Goal: Task Accomplishment & Management: Manage account settings

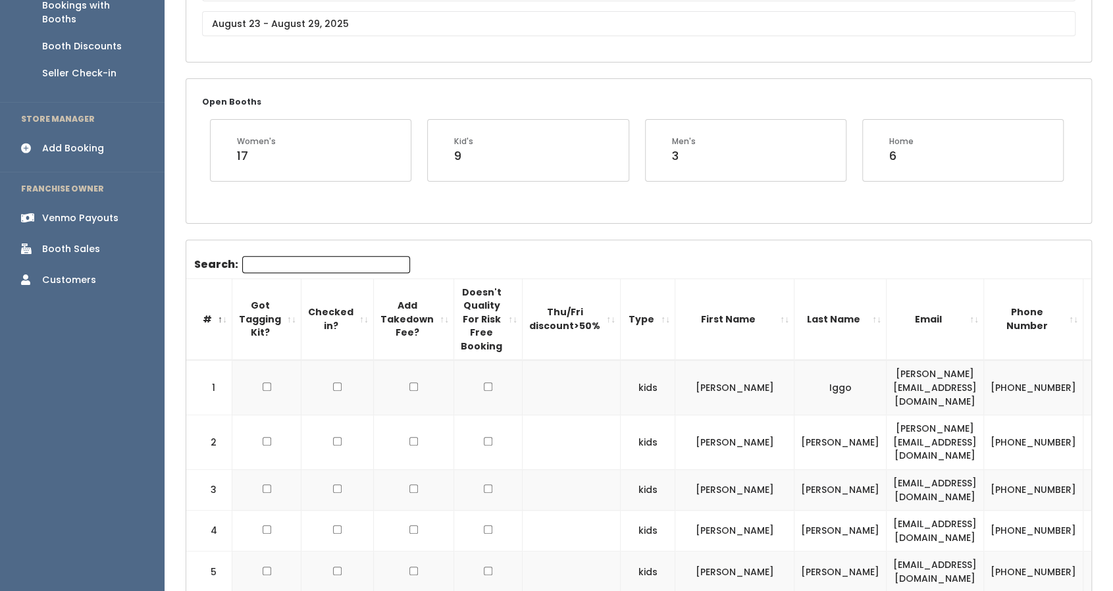
scroll to position [178, 0]
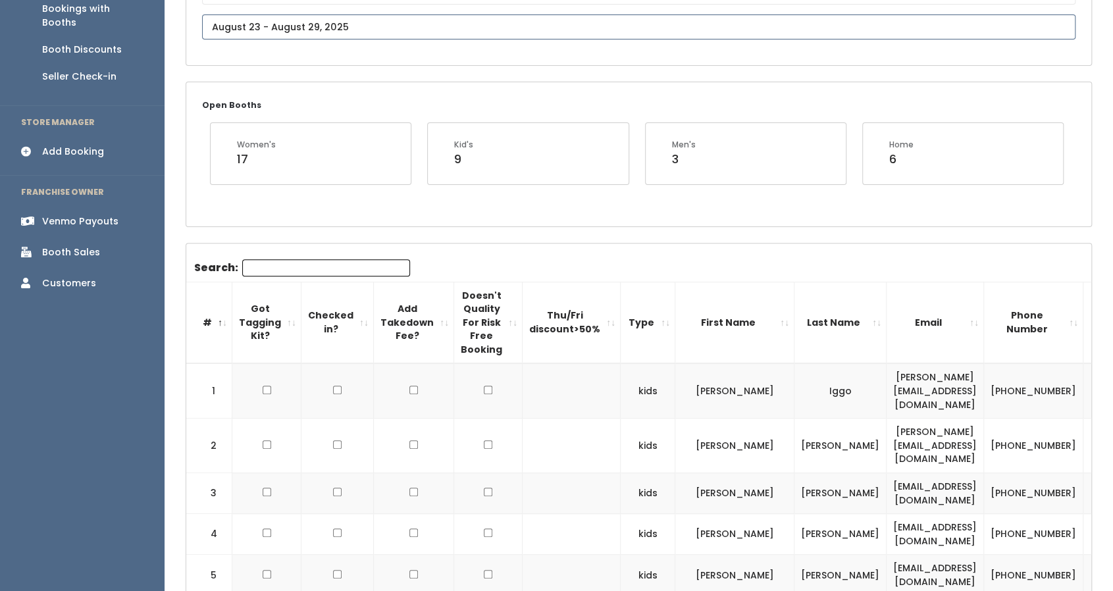
click at [372, 33] on input "text" at bounding box center [638, 26] width 873 height 25
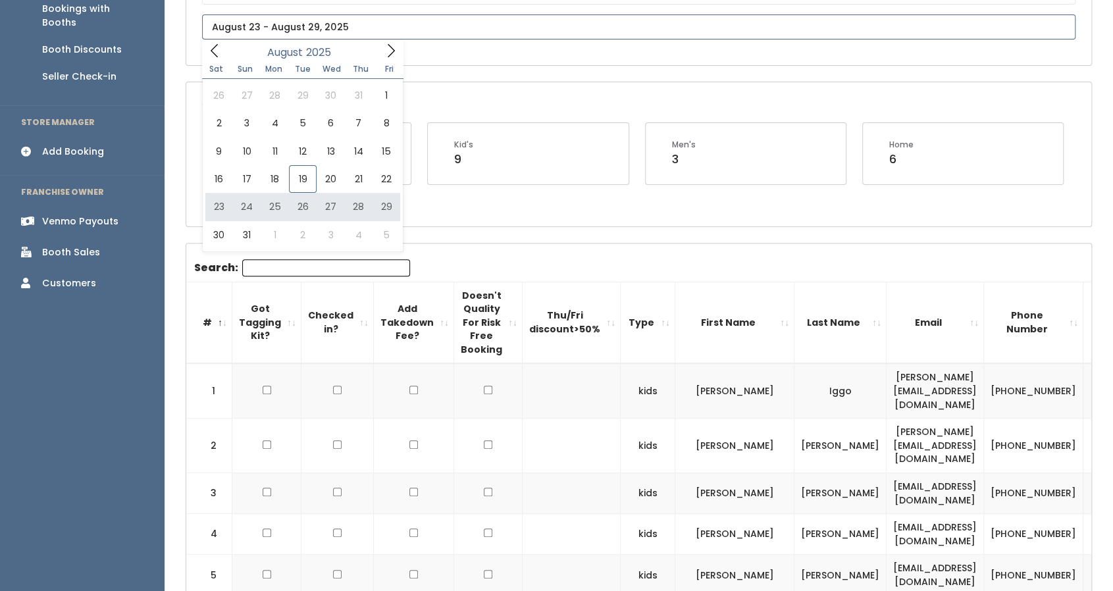
type input "[DATE] to [DATE]"
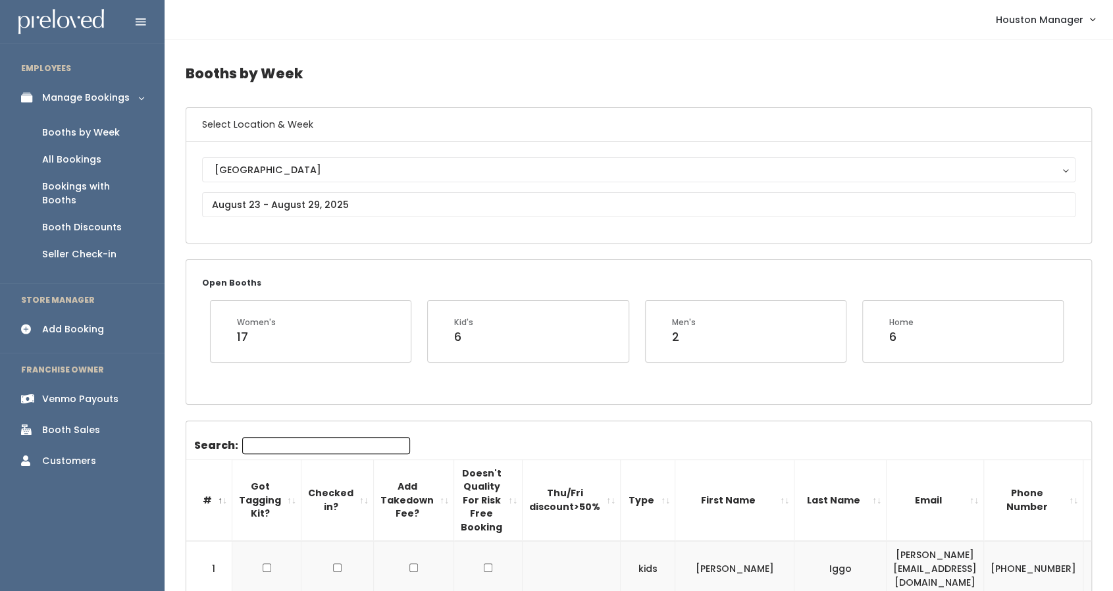
click at [290, 451] on input "Search:" at bounding box center [326, 445] width 168 height 17
paste input "Angela.Aquil@phs.hctx.net"
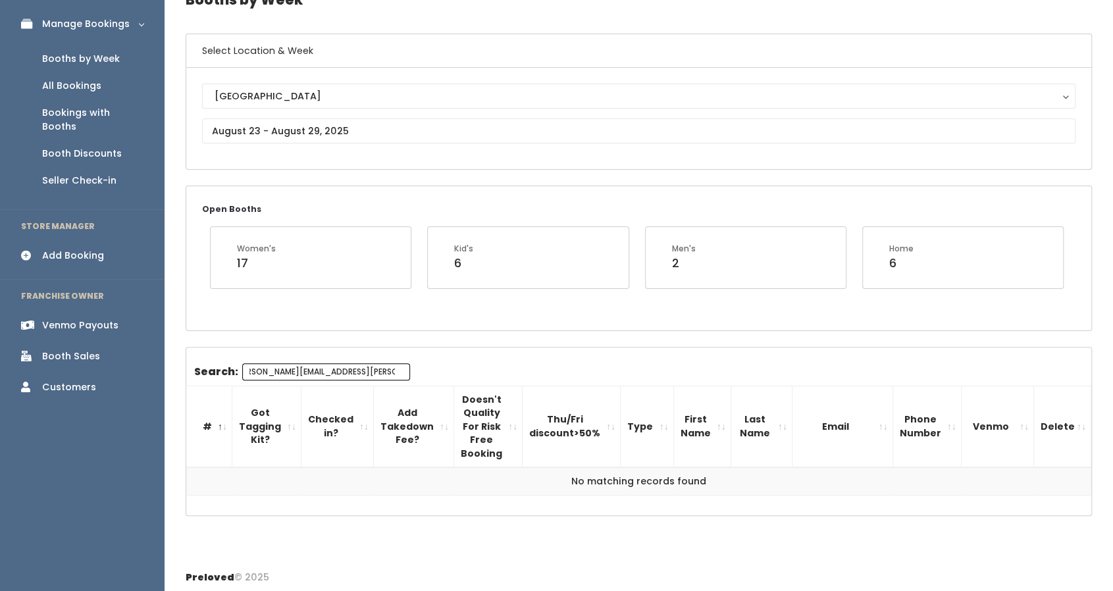
scroll to position [72, 0]
drag, startPoint x: 283, startPoint y: 374, endPoint x: 372, endPoint y: 392, distance: 90.6
click at [372, 392] on div "Search: Angela.Aquil@phs.hctx.net # Got Tagging Kit? Checked in? Add Takedown F…" at bounding box center [638, 431] width 905 height 133
type input "Angela.Aquil"
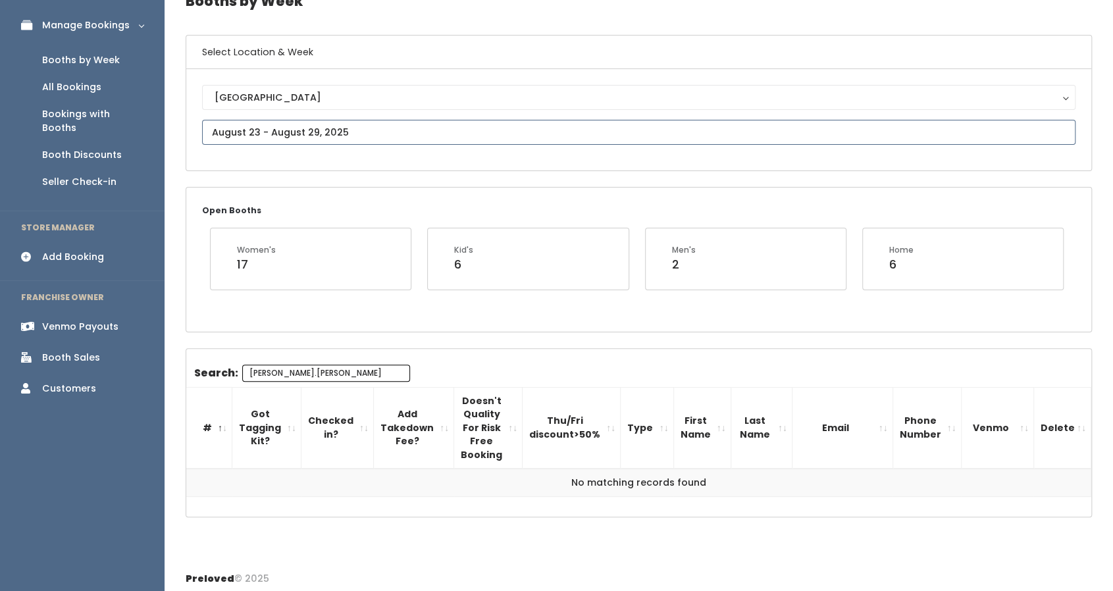
click at [327, 132] on input "text" at bounding box center [638, 132] width 873 height 25
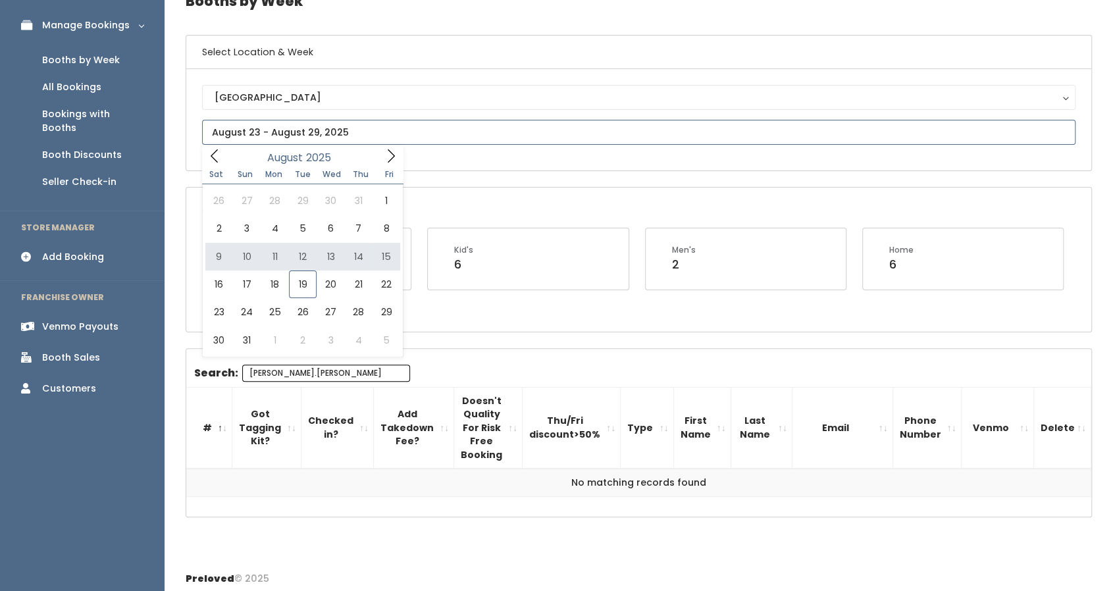
type input "August 9 to August 15"
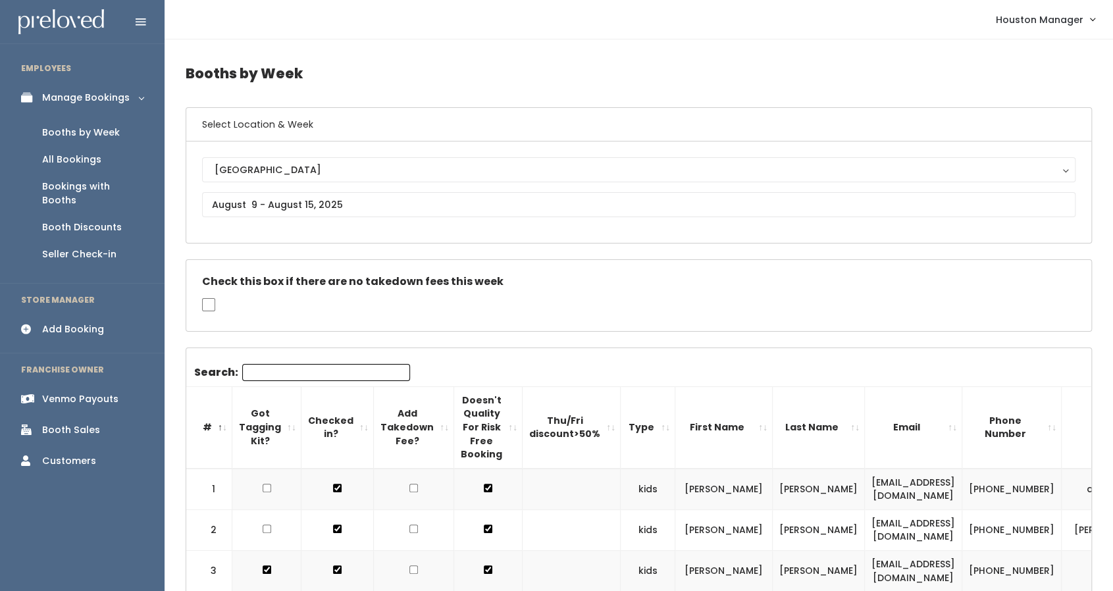
click at [302, 365] on input "Search:" at bounding box center [326, 372] width 168 height 17
paste input "Angela.Aquil@phs.hctx.net"
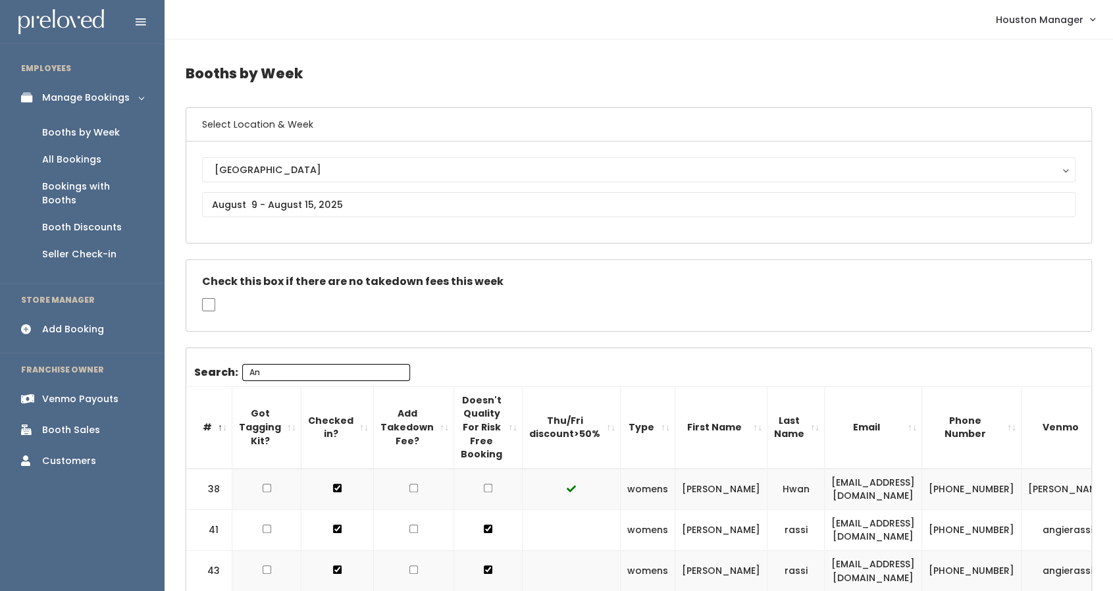
type input "A"
type input "angel"
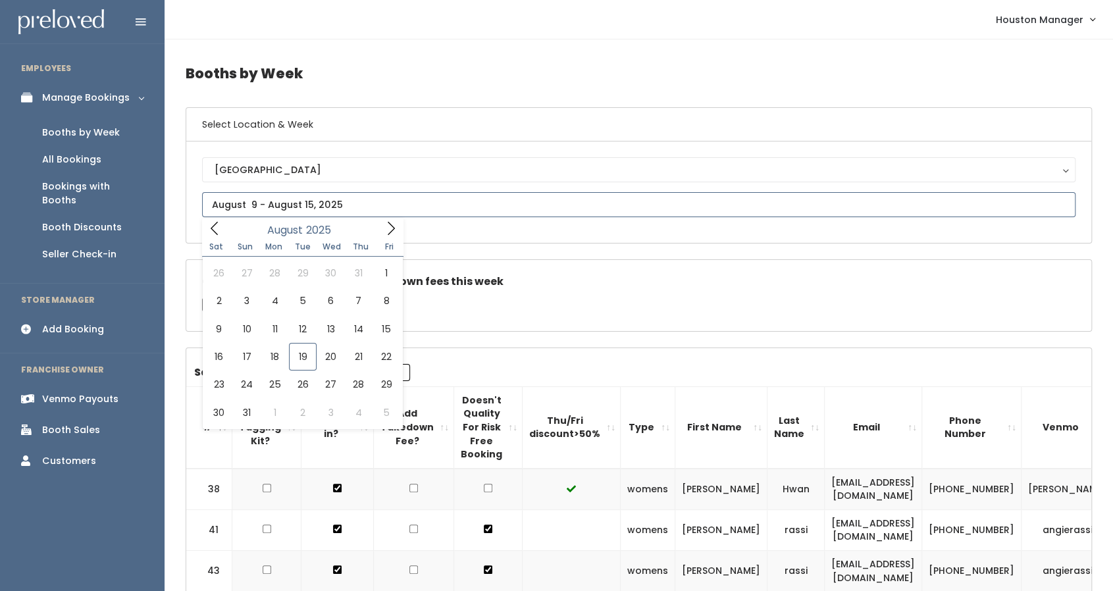
click at [268, 192] on input "text" at bounding box center [638, 204] width 873 height 25
type input "August 30 to September 5"
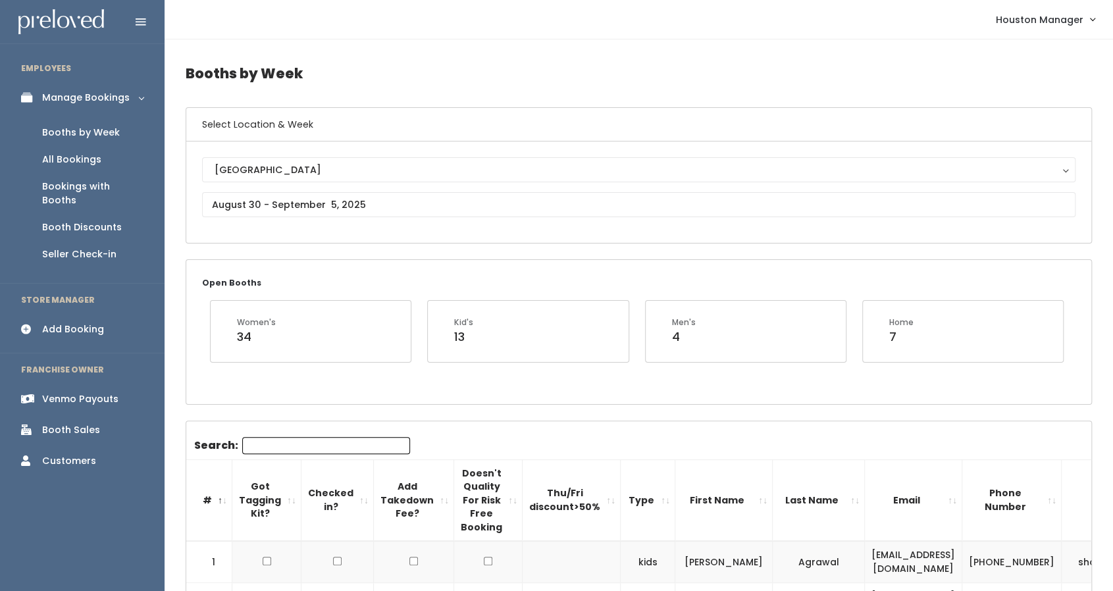
click at [288, 452] on div "Search:" at bounding box center [302, 448] width 216 height 22
click at [288, 440] on input "Search:" at bounding box center [326, 445] width 168 height 17
paste input "Angela.Aquil@phs.hctx.net"
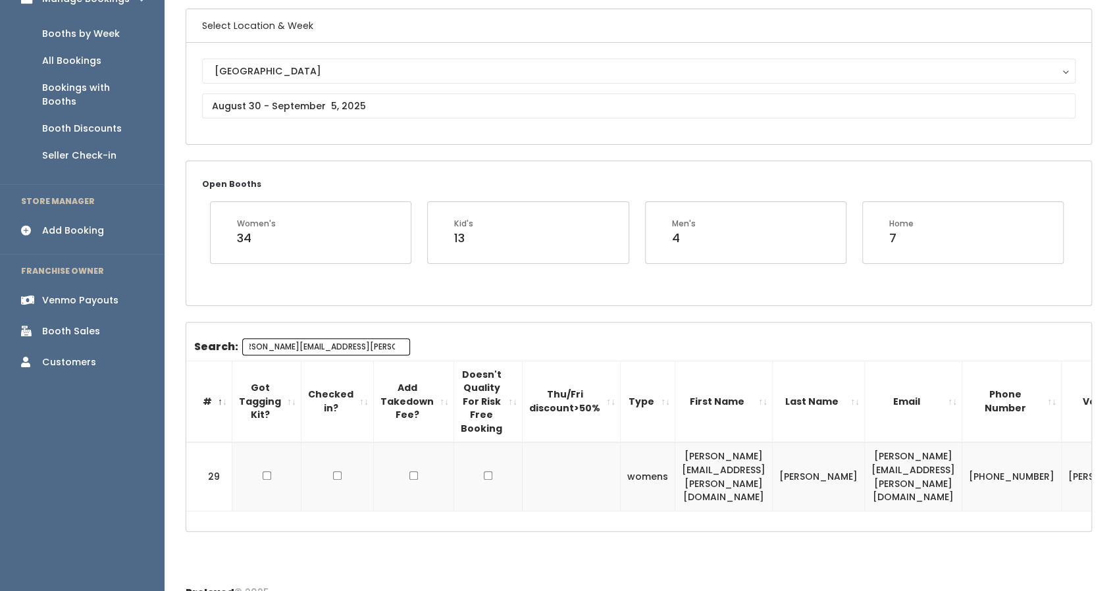
scroll to position [97, 0]
type input "Angela.Aquil@phs.hctx.net"
click at [746, 465] on td "angela.aquil@phs.hctx.net" at bounding box center [723, 477] width 97 height 68
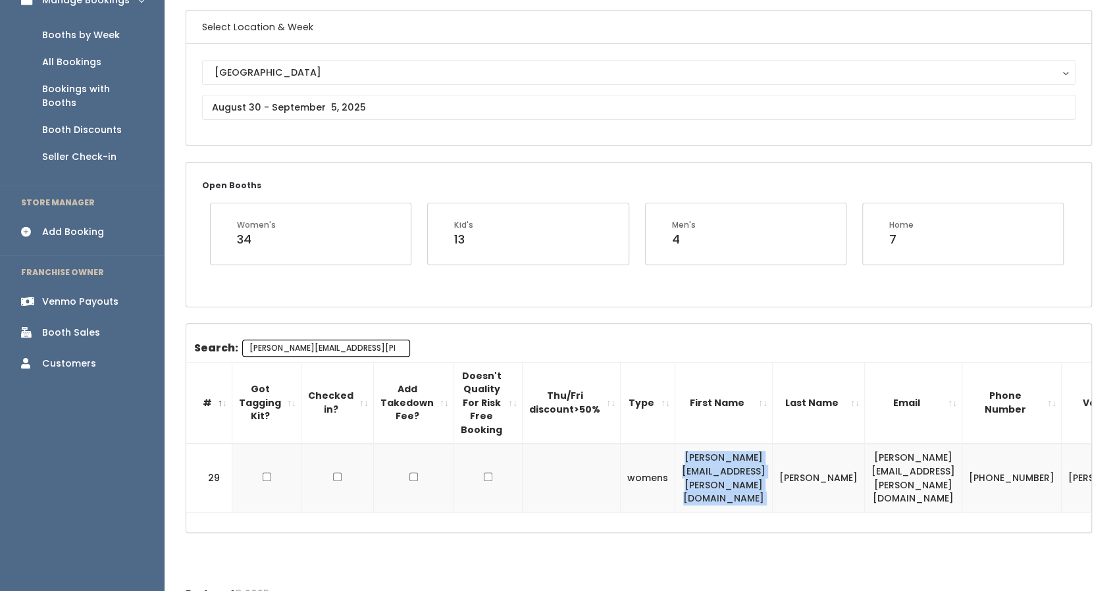
click at [746, 465] on td "angela.aquil@phs.hctx.net" at bounding box center [723, 477] width 97 height 68
copy tr "angela.aquil@phs.hctx.net"
click at [372, 109] on body "EMPLOYEES Manage Bookings Booths by Week All Bookings Bookings with Booths Boot…" at bounding box center [556, 257] width 1113 height 709
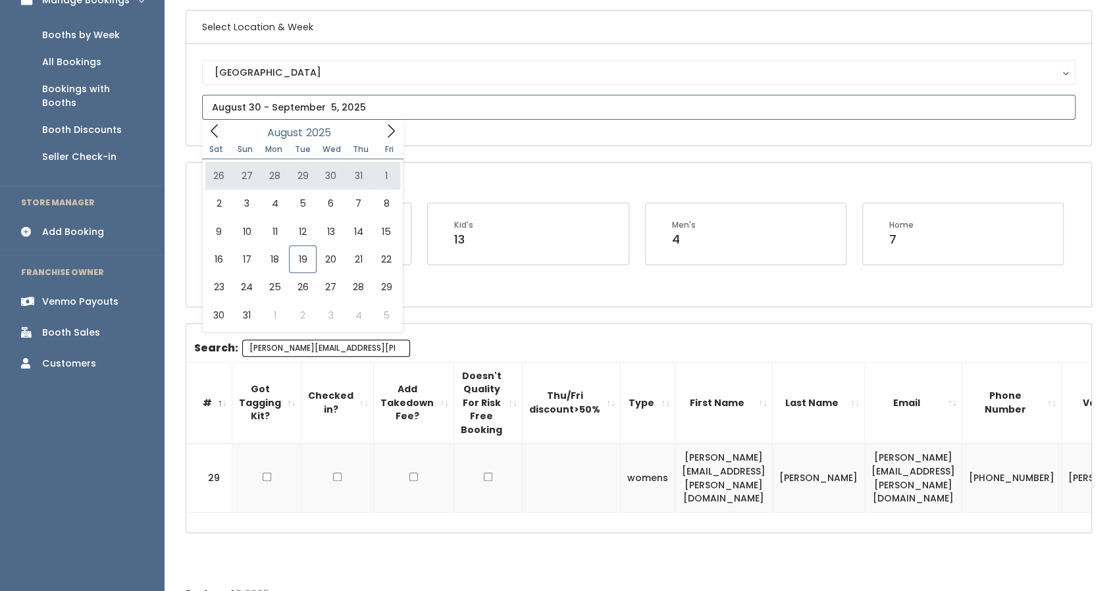
click at [384, 136] on icon at bounding box center [391, 131] width 14 height 14
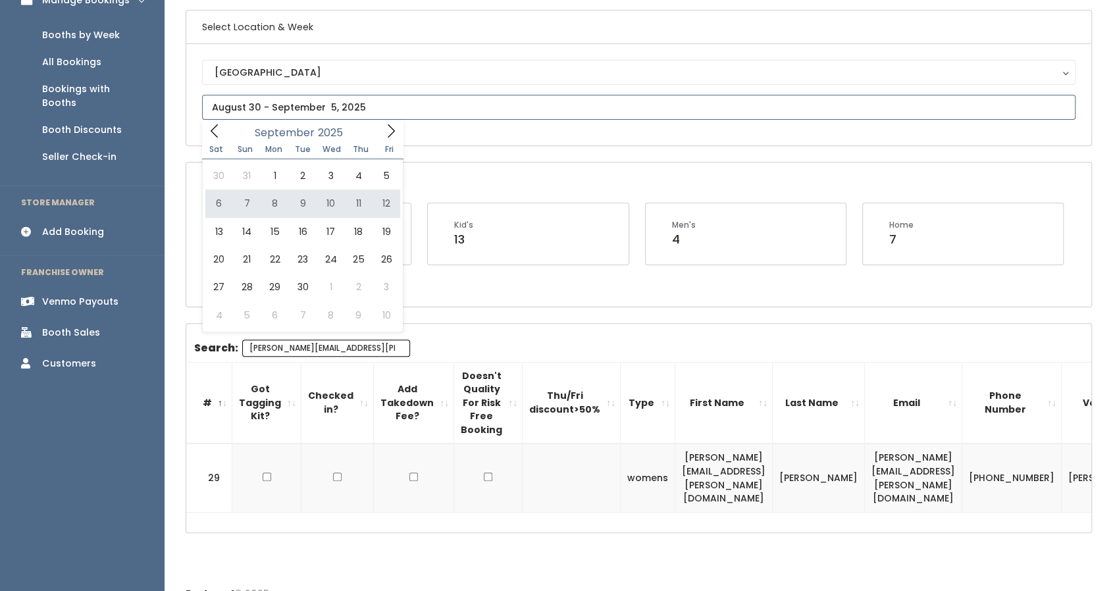
type input "September 6 to September 12"
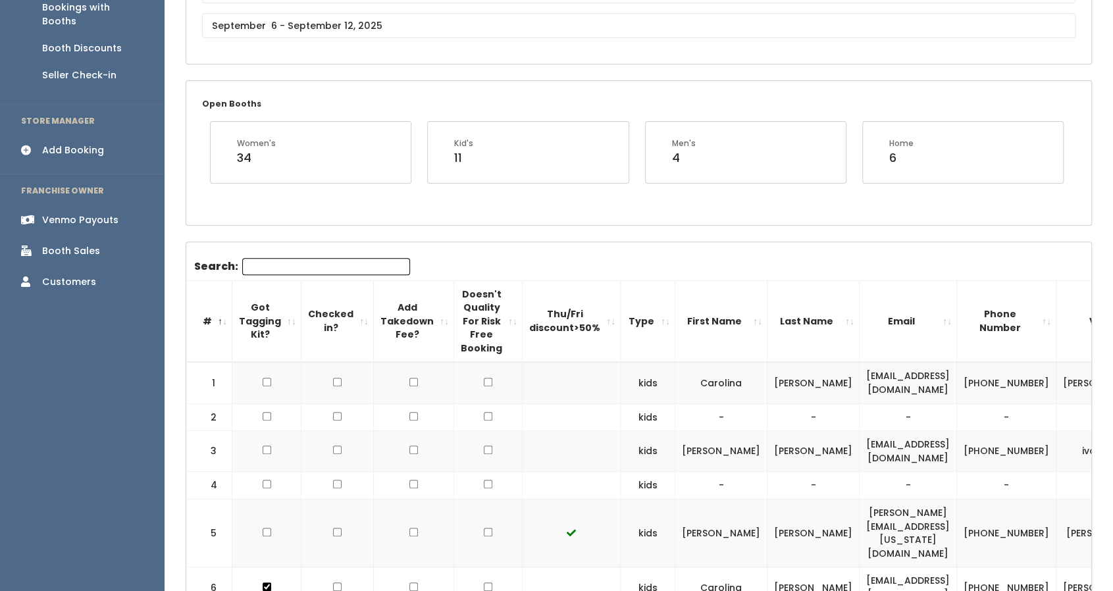
scroll to position [188, 0]
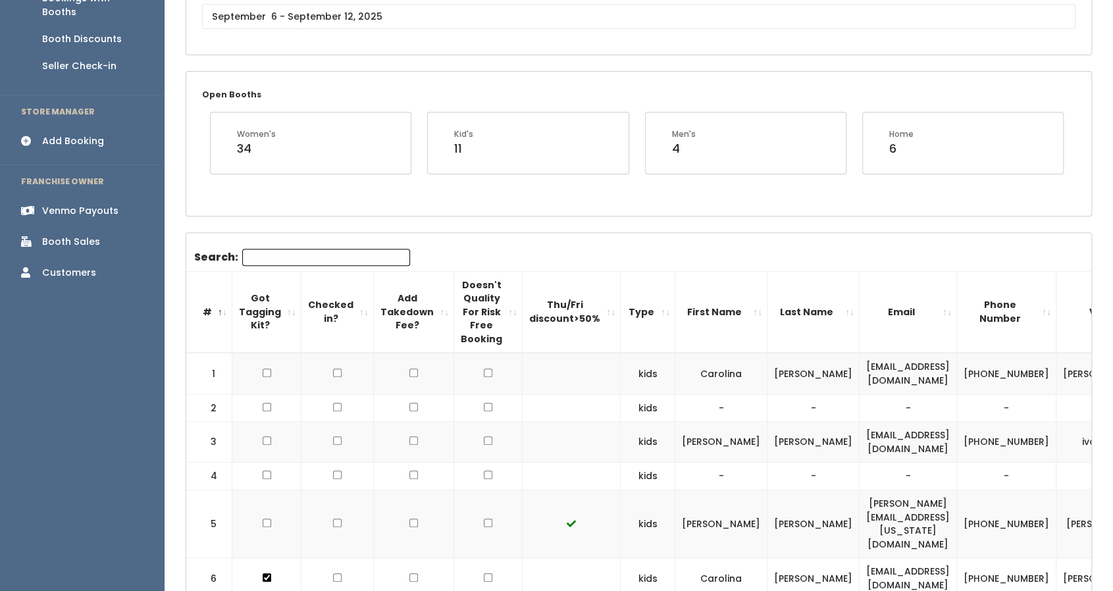
click at [258, 249] on input "Search:" at bounding box center [326, 257] width 168 height 17
click at [82, 134] on div "Add Booking" at bounding box center [73, 141] width 62 height 14
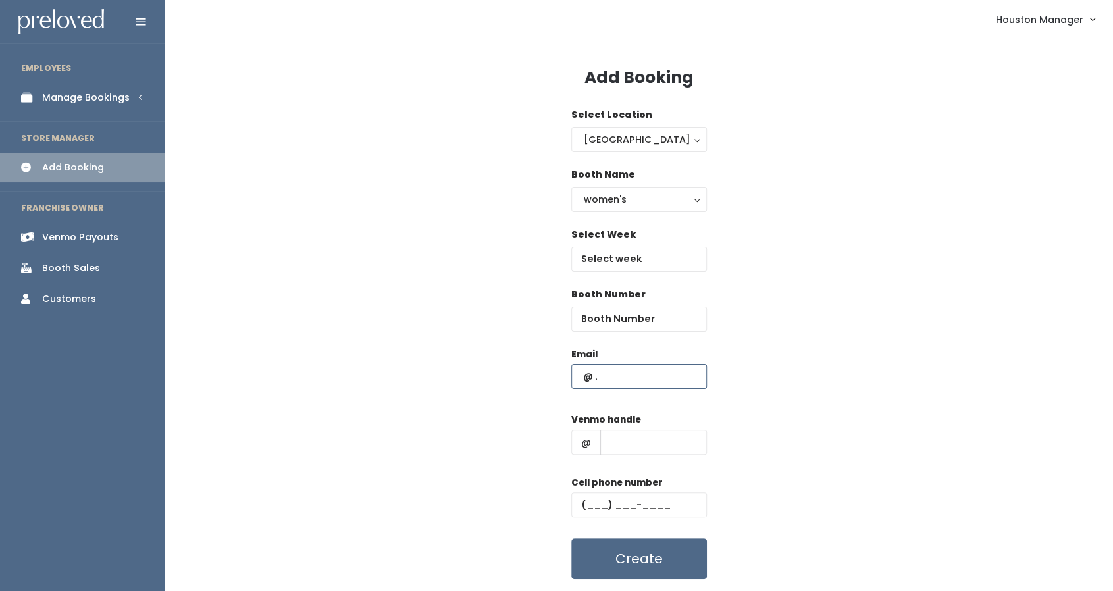
click at [626, 374] on input "text" at bounding box center [639, 376] width 136 height 25
paste input "angela.aquil@phs.hctx.net"
type input "angela.aquil@phs.hctx.net"
click at [630, 255] on input "text" at bounding box center [639, 259] width 136 height 25
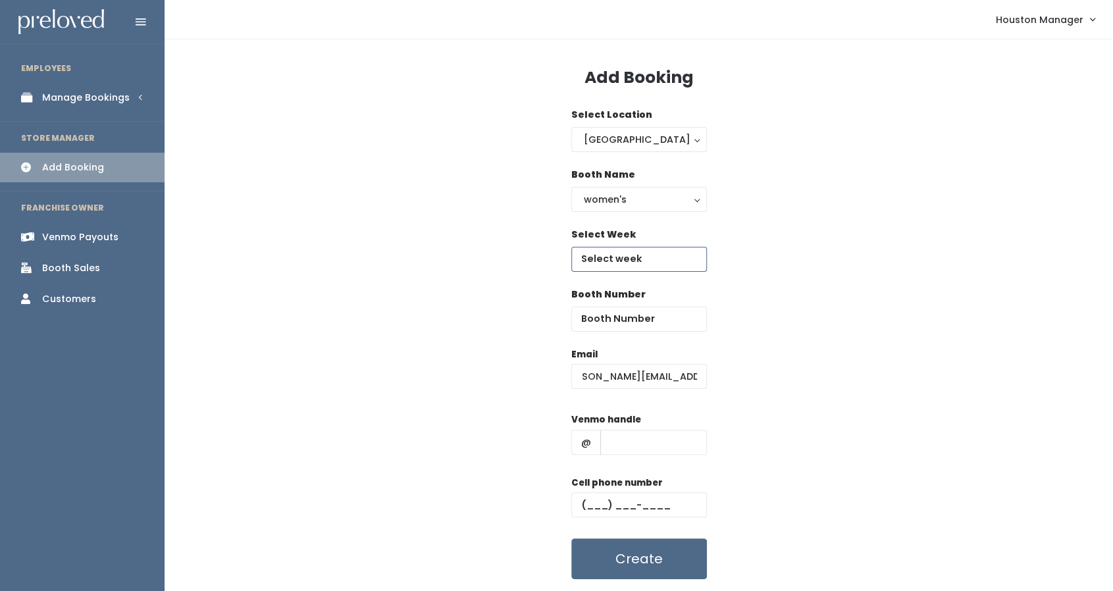
scroll to position [0, 0]
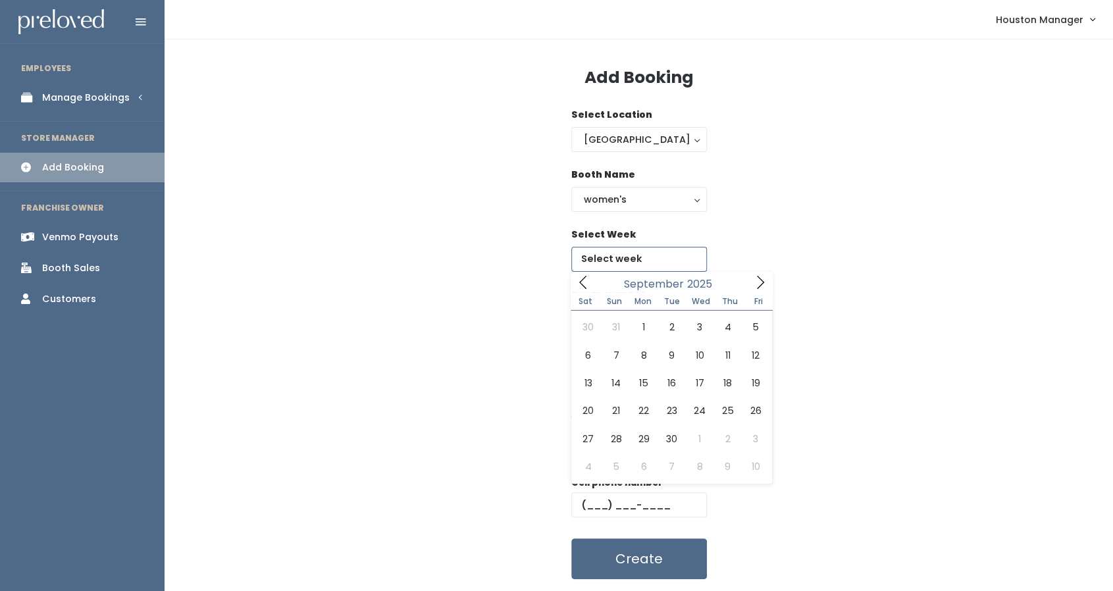
click at [763, 289] on icon at bounding box center [760, 282] width 14 height 14
type input "September 6 to September 12"
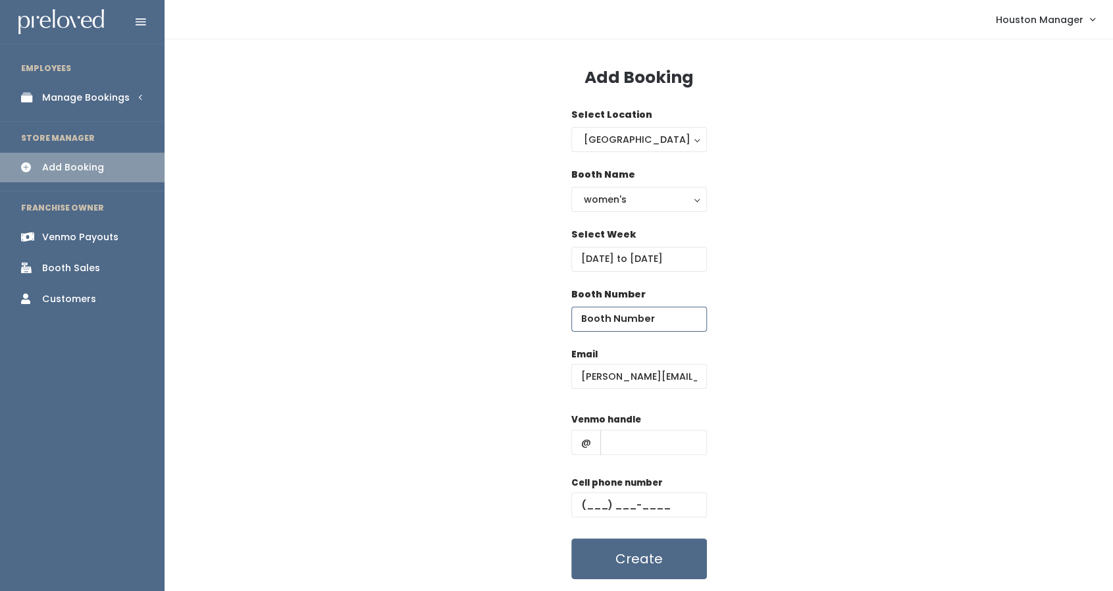
click at [634, 319] on input "number" at bounding box center [639, 319] width 136 height 25
click at [613, 313] on input "number" at bounding box center [639, 319] width 136 height 25
type input "27"
click at [619, 444] on input "text" at bounding box center [653, 442] width 107 height 25
type input "h"
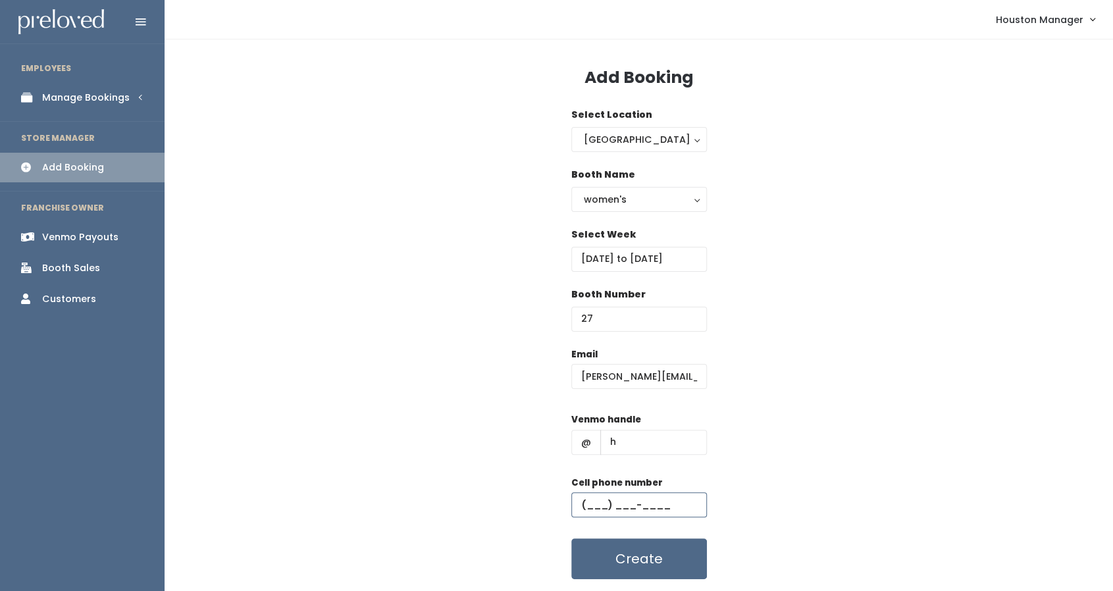
click at [585, 499] on input "text" at bounding box center [639, 504] width 136 height 25
type input "(222) 222-2222"
click at [630, 251] on input "September 6 to September 12" at bounding box center [639, 259] width 136 height 25
click at [805, 220] on div "Booth Name women's kid's home men's women's" at bounding box center [639, 198] width 906 height 60
click at [648, 558] on button "Create" at bounding box center [639, 558] width 136 height 41
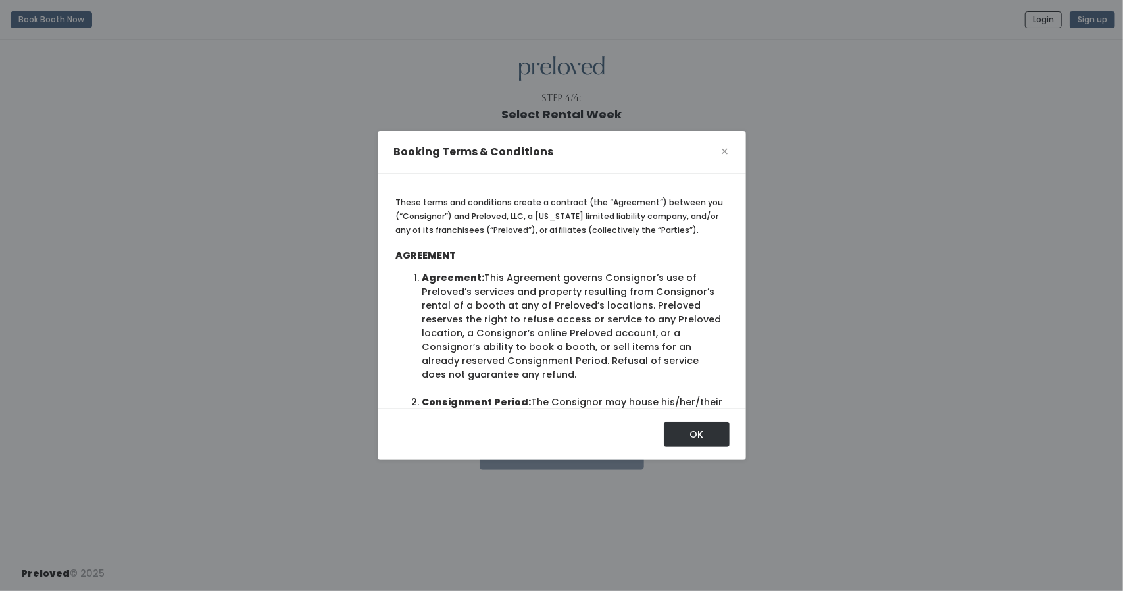
scroll to position [1302, 0]
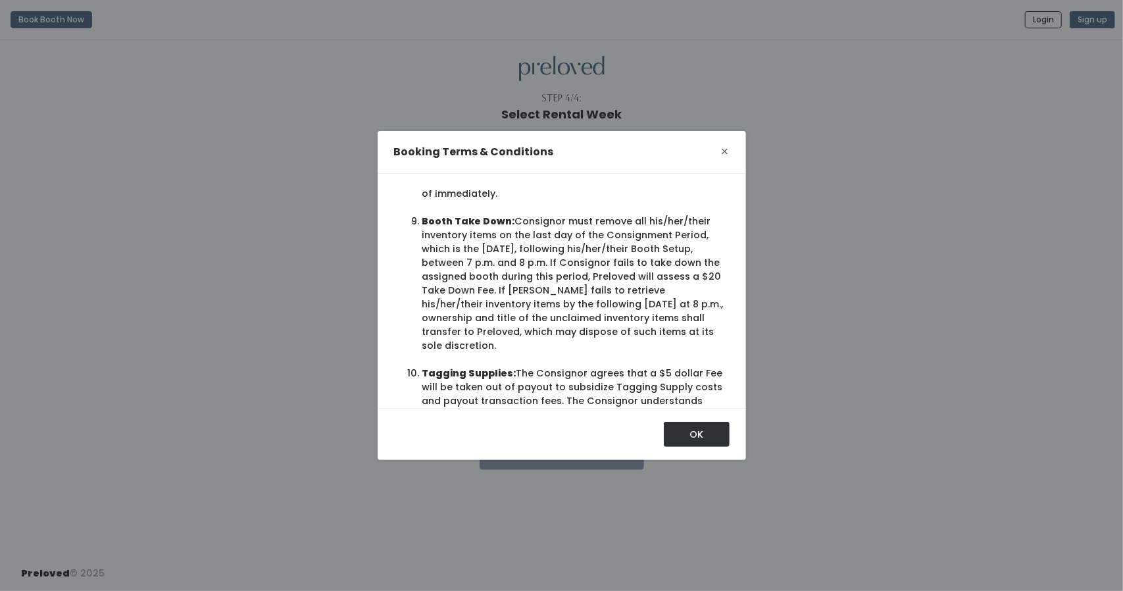
click at [724, 151] on span "×" at bounding box center [725, 151] width 9 height 20
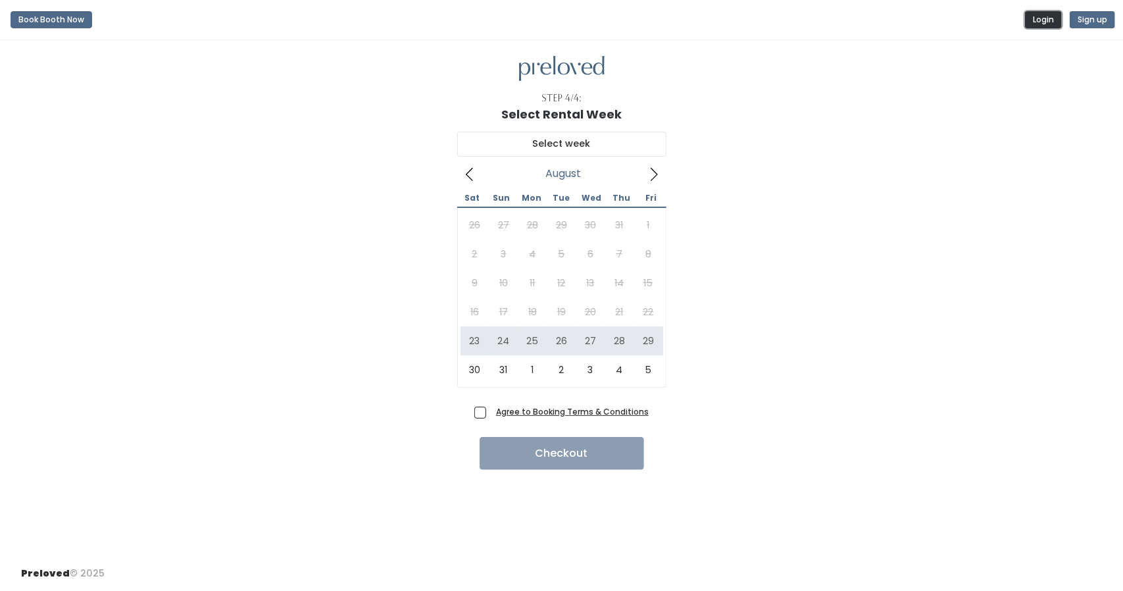
click at [1043, 20] on button "Login" at bounding box center [1043, 19] width 37 height 17
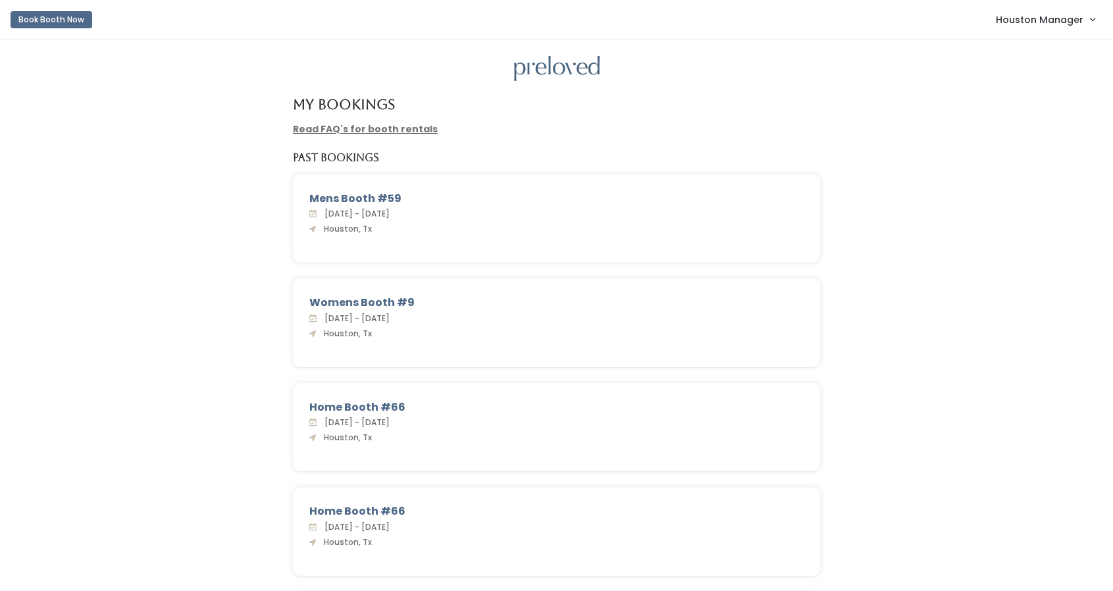
click at [1034, 23] on span "Houston Manager" at bounding box center [1040, 20] width 88 height 14
click at [1024, 52] on link "Admin Home" at bounding box center [1048, 52] width 118 height 24
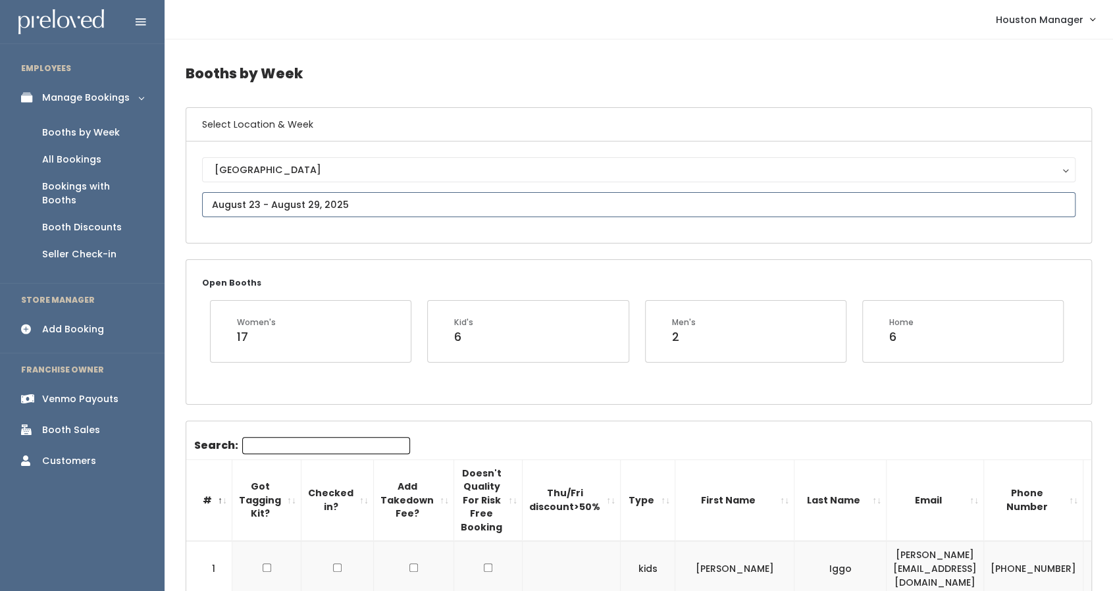
click at [268, 207] on input "text" at bounding box center [638, 204] width 873 height 25
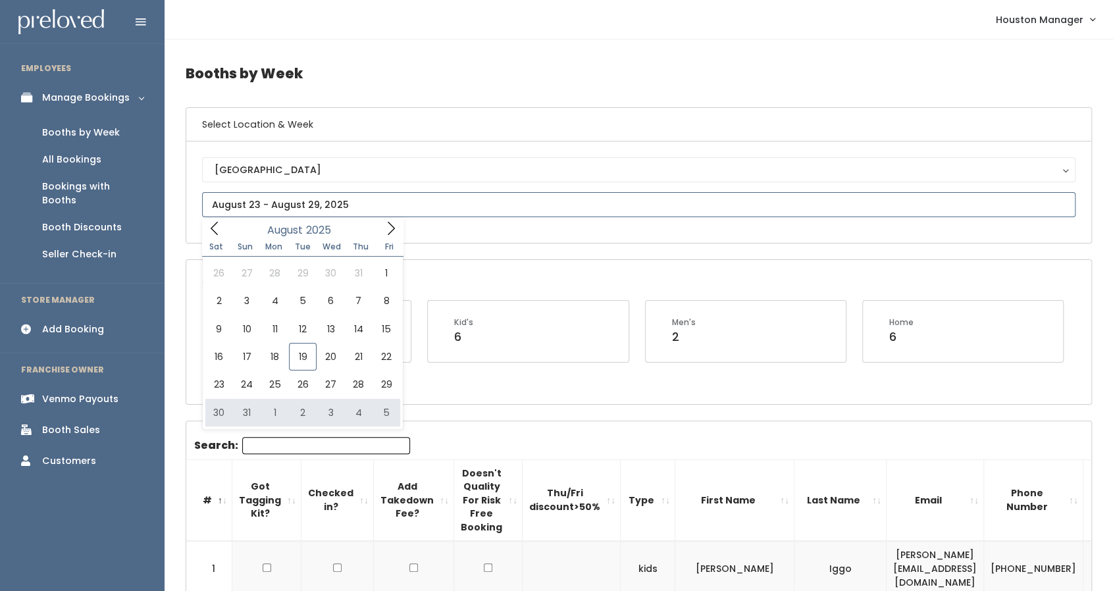
type input "August 30 to September 5"
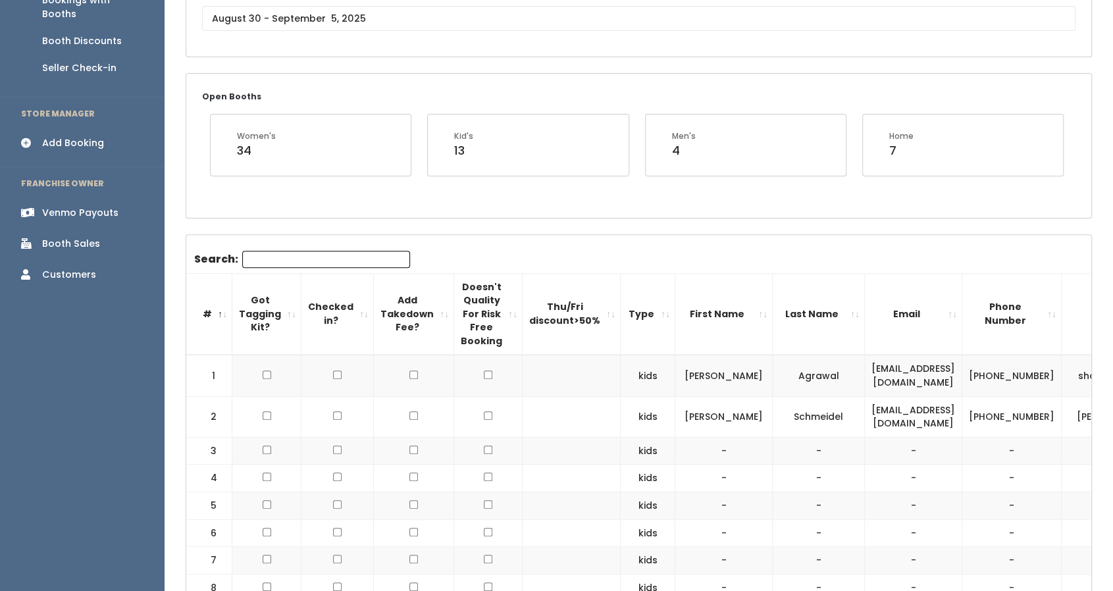
scroll to position [187, 0]
click at [344, 261] on input "Search:" at bounding box center [326, 258] width 168 height 17
paste input "[PERSON_NAME][EMAIL_ADDRESS][PERSON_NAME][DOMAIN_NAME]"
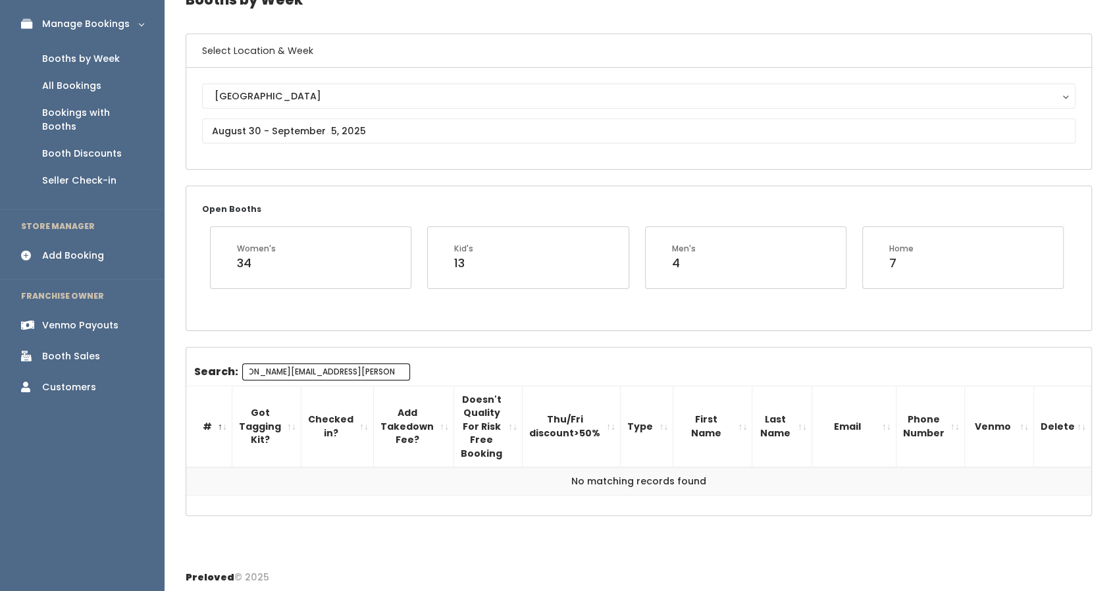
scroll to position [0, 0]
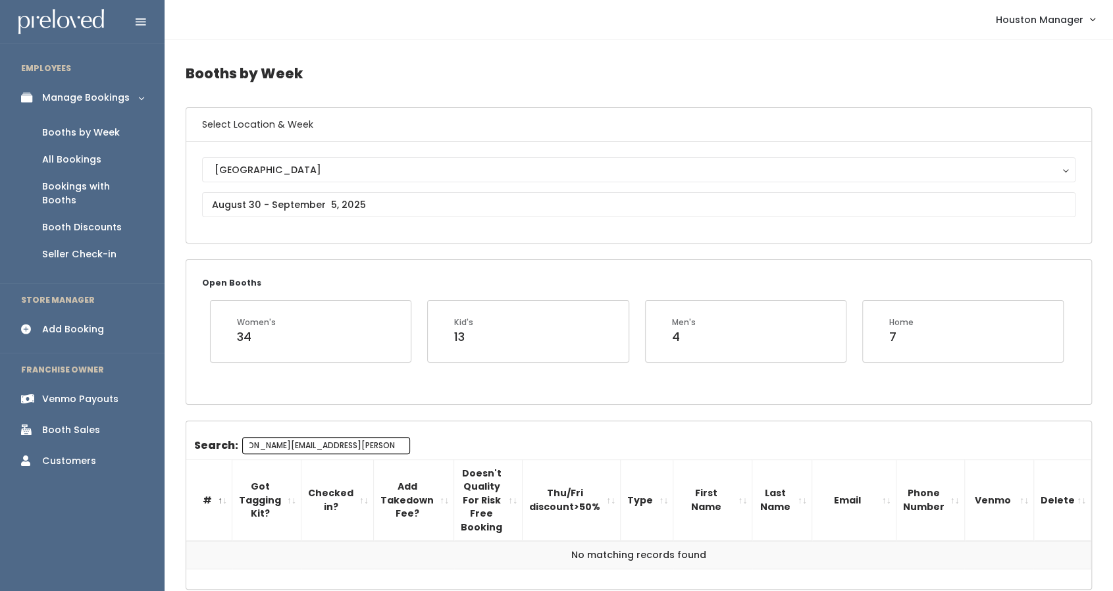
type input "[PERSON_NAME][EMAIL_ADDRESS][PERSON_NAME][DOMAIN_NAME]"
click at [303, 201] on input "text" at bounding box center [638, 204] width 873 height 25
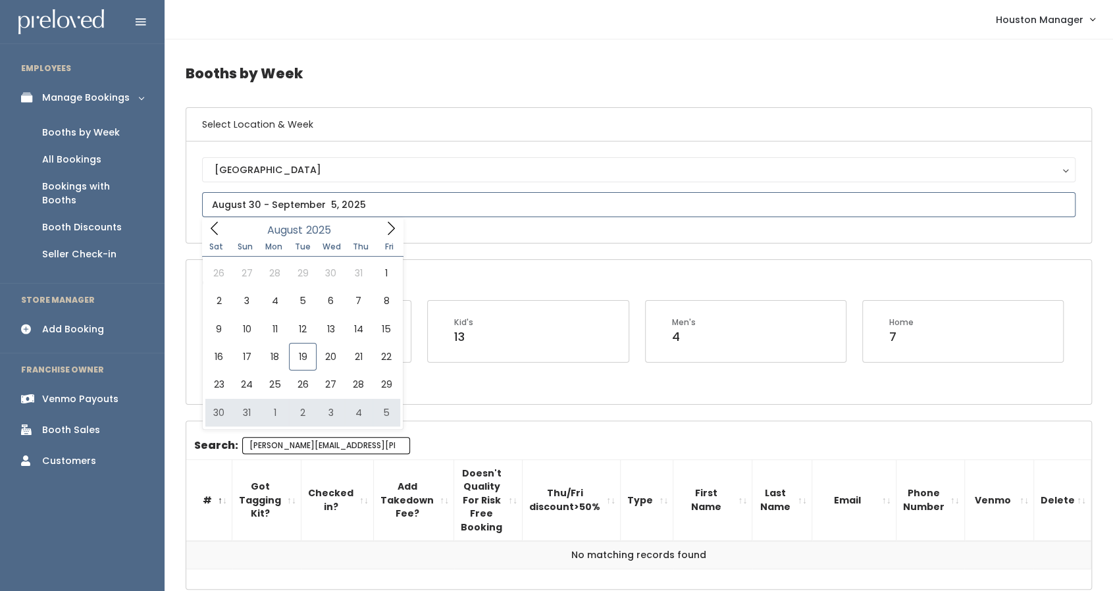
type input "August 30 to September 5"
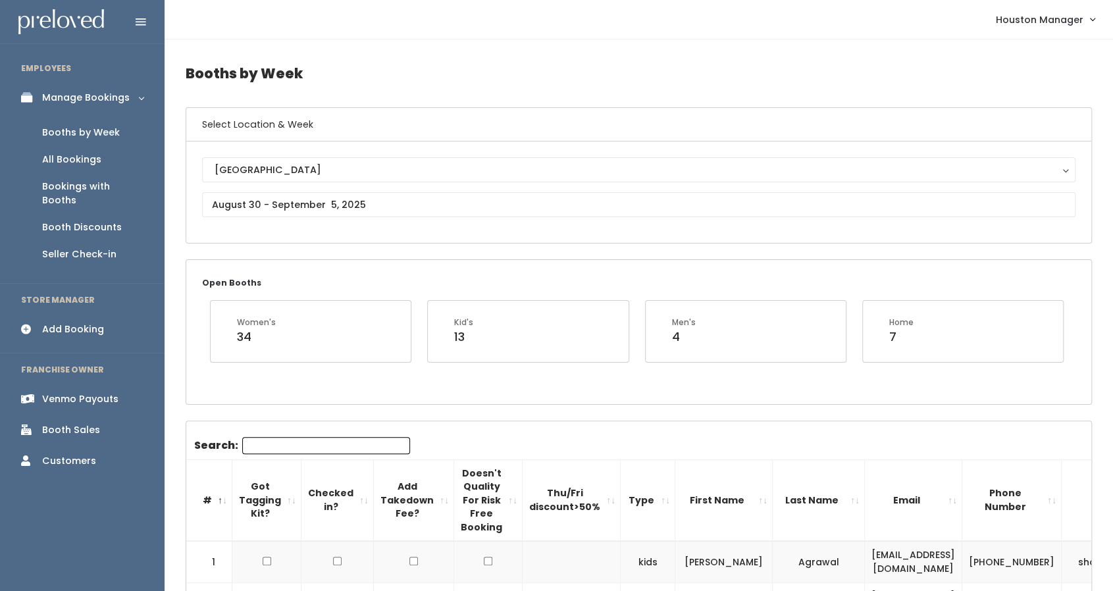
click at [291, 438] on input "Search:" at bounding box center [326, 445] width 168 height 17
paste input "[PERSON_NAME][EMAIL_ADDRESS][PERSON_NAME][DOMAIN_NAME]"
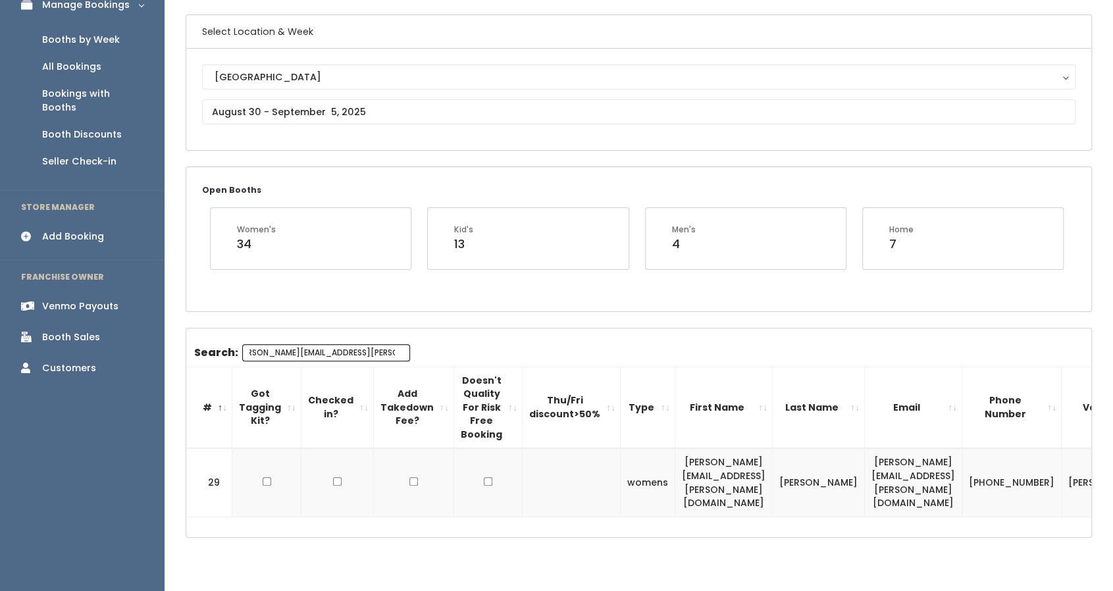
scroll to position [99, 0]
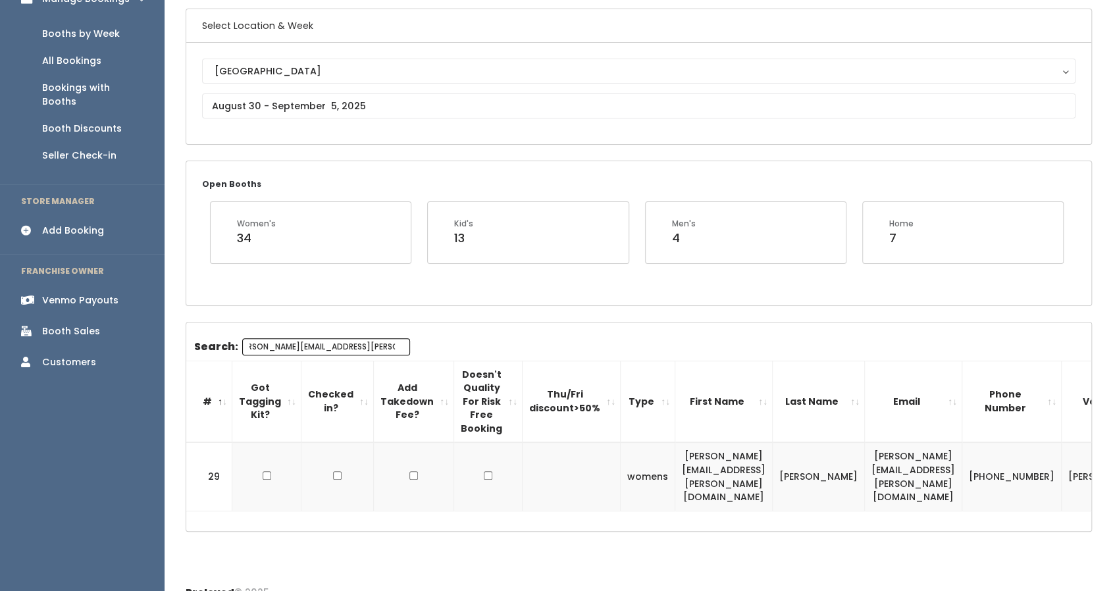
type input "[PERSON_NAME][EMAIL_ADDRESS][PERSON_NAME][DOMAIN_NAME]"
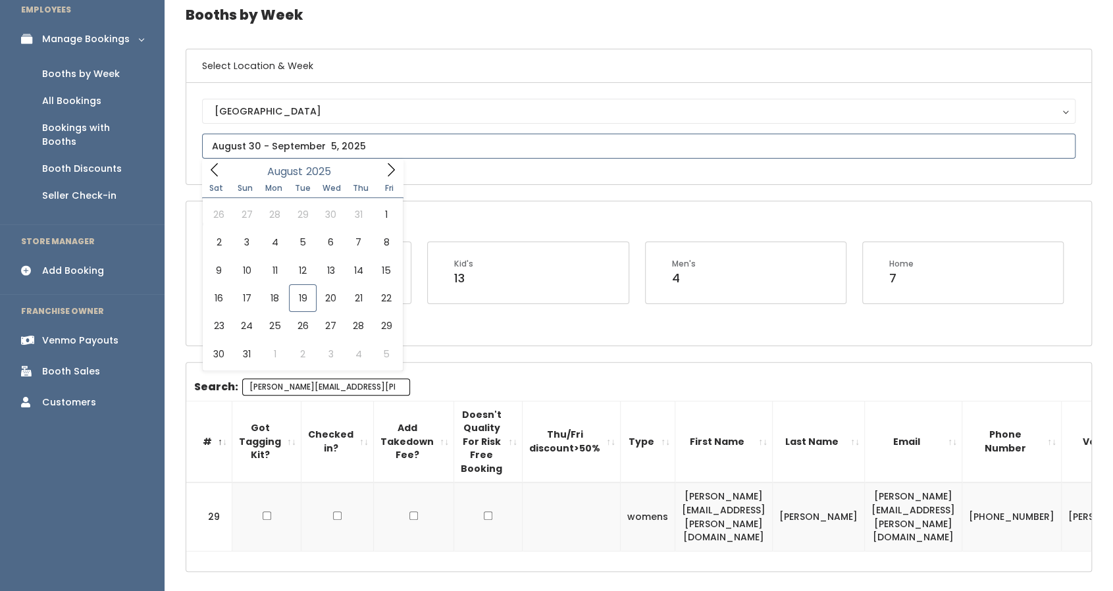
click at [355, 145] on input "text" at bounding box center [638, 146] width 873 height 25
click at [391, 164] on icon at bounding box center [391, 170] width 14 height 14
type input "[DATE] to [DATE]"
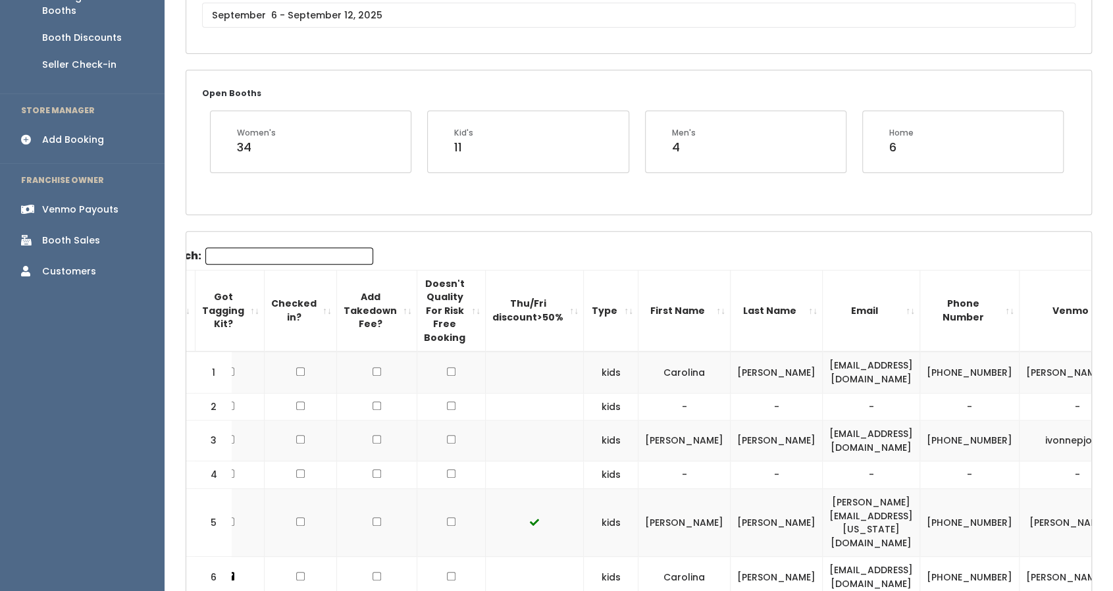
scroll to position [71, 0]
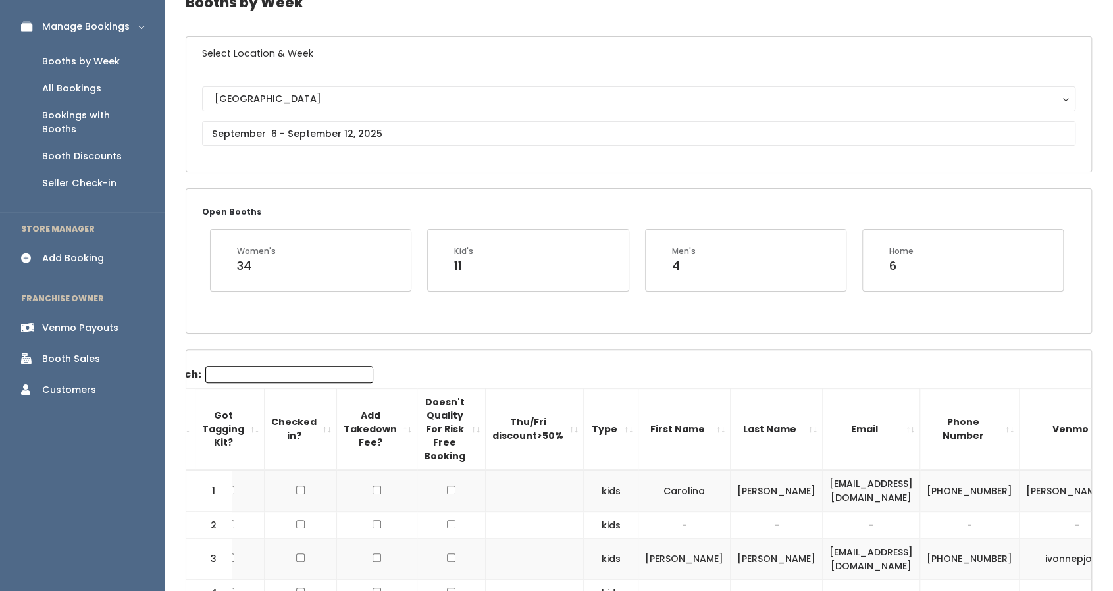
click at [315, 119] on div "Houston Houston" at bounding box center [638, 121] width 873 height 70
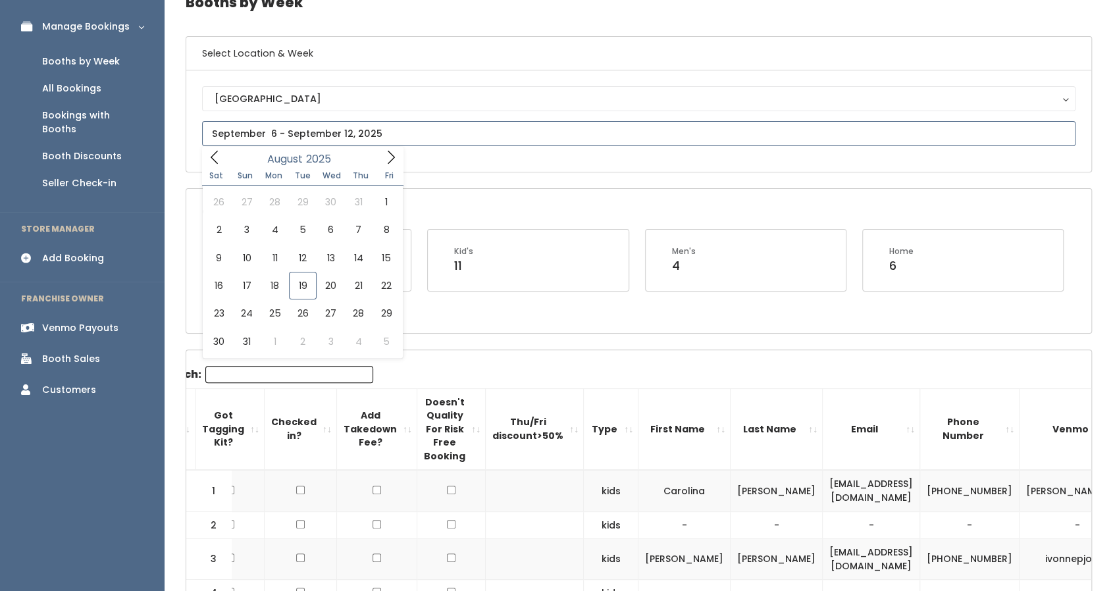
click at [311, 131] on input "text" at bounding box center [638, 133] width 873 height 25
type input "August 30 to September 5"
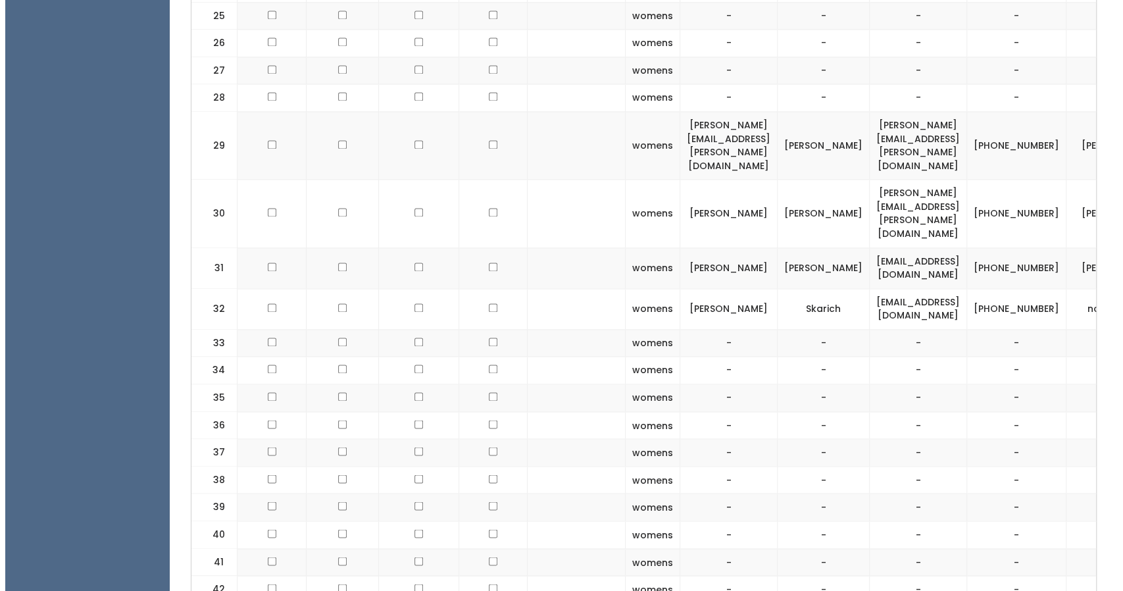
scroll to position [0, 138]
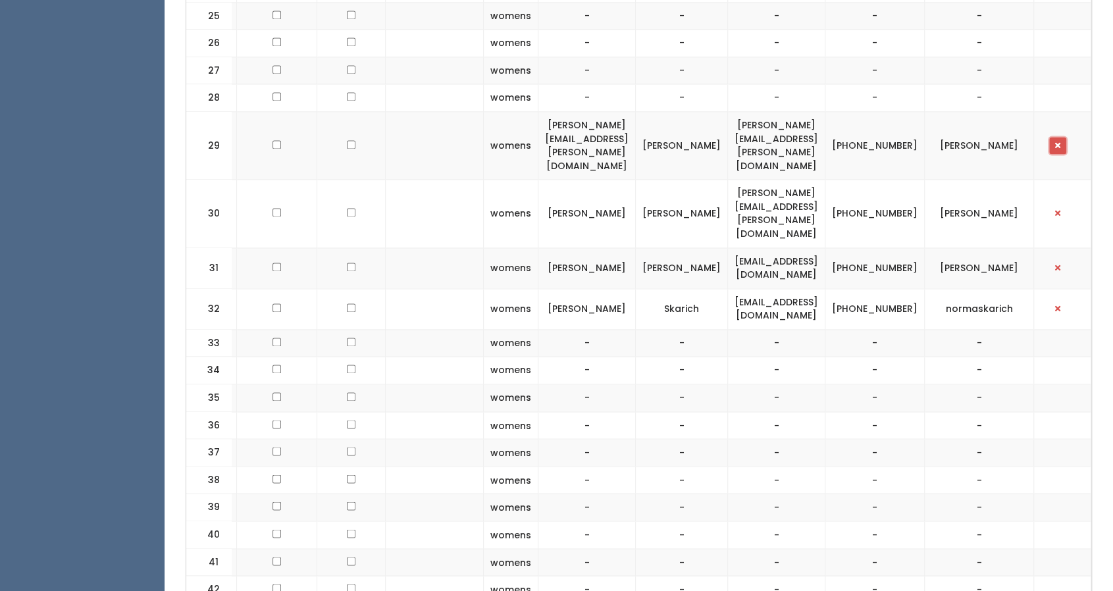
click at [1058, 141] on span "button" at bounding box center [1057, 145] width 5 height 8
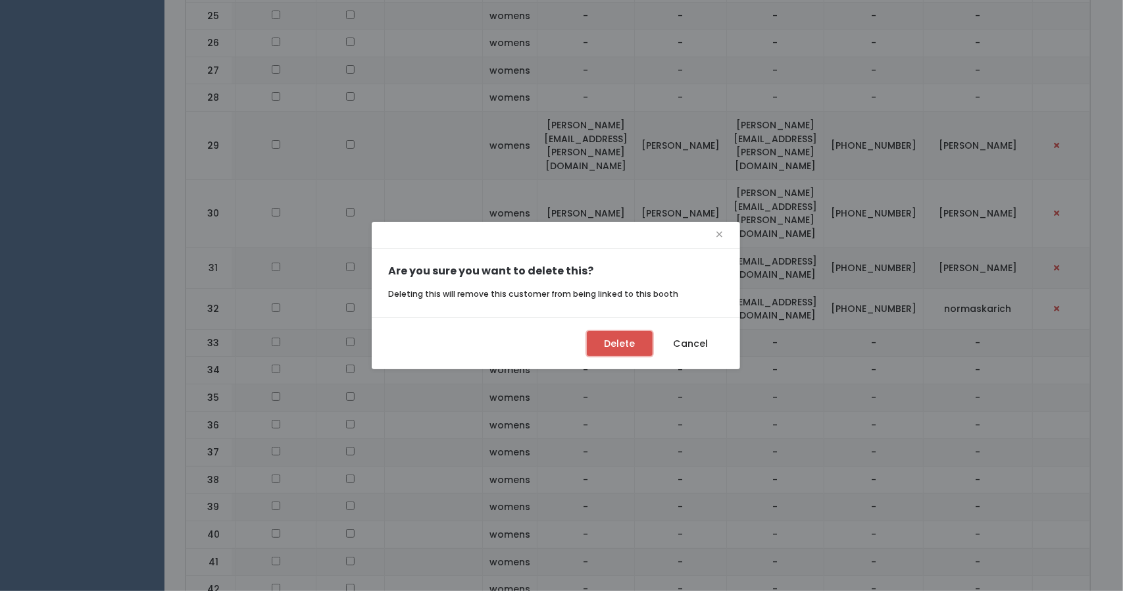
click at [629, 345] on button "Delete" at bounding box center [620, 343] width 66 height 25
